Goal: Book appointment/travel/reservation

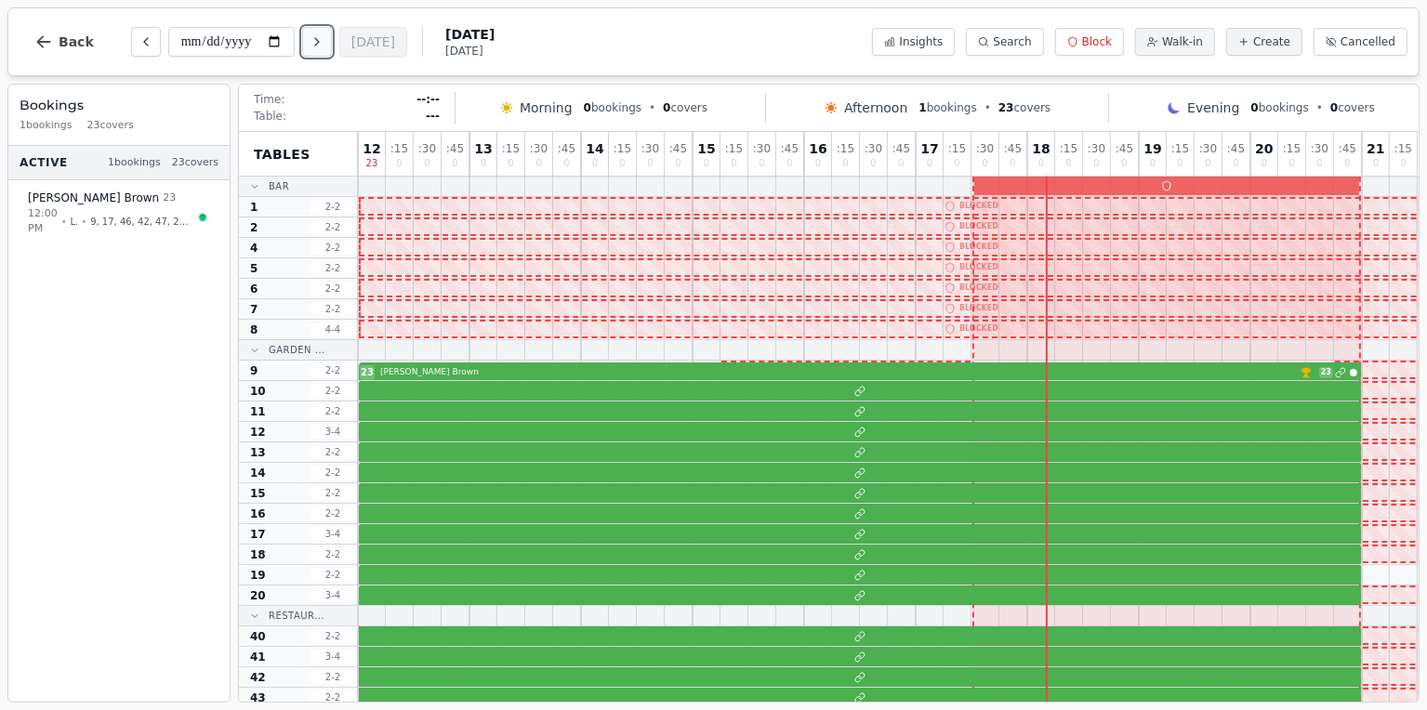
click at [313, 36] on icon "Next day" at bounding box center [317, 41] width 15 height 15
type input "**********"
